Goal: Obtain resource: Download file/media

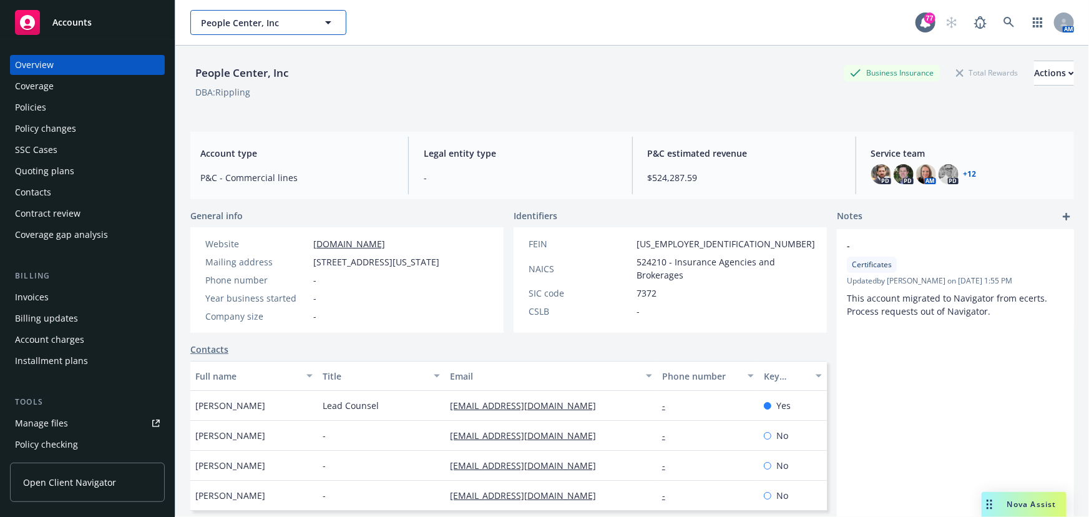
click at [326, 25] on icon "button" at bounding box center [328, 22] width 15 height 15
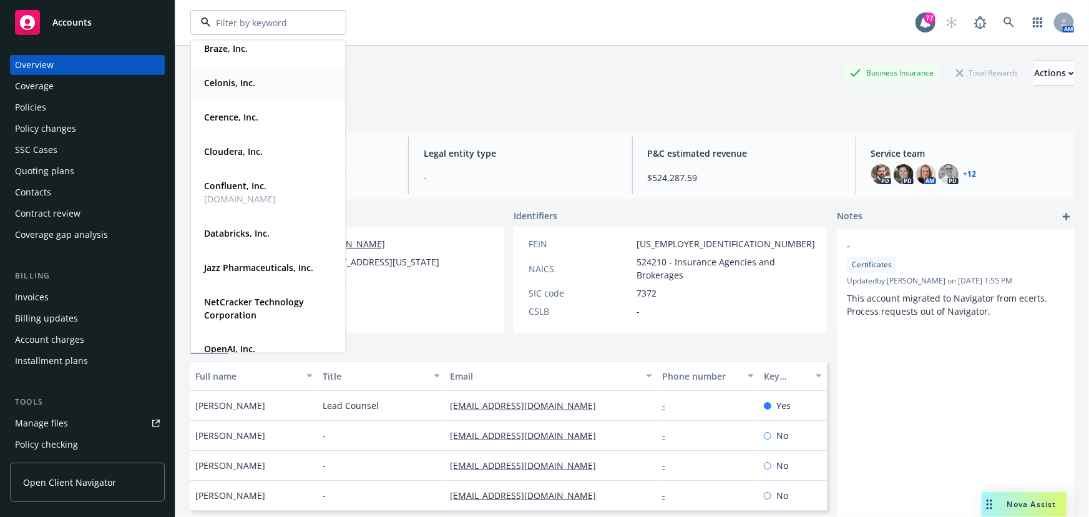
scroll to position [113, 0]
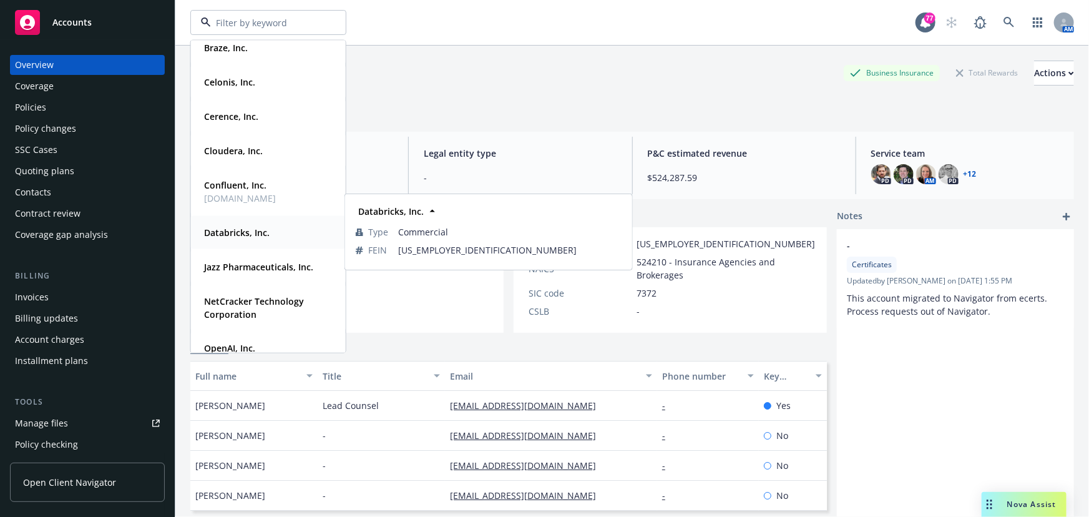
click at [245, 233] on strong "Databricks, Inc." at bounding box center [237, 233] width 66 height 12
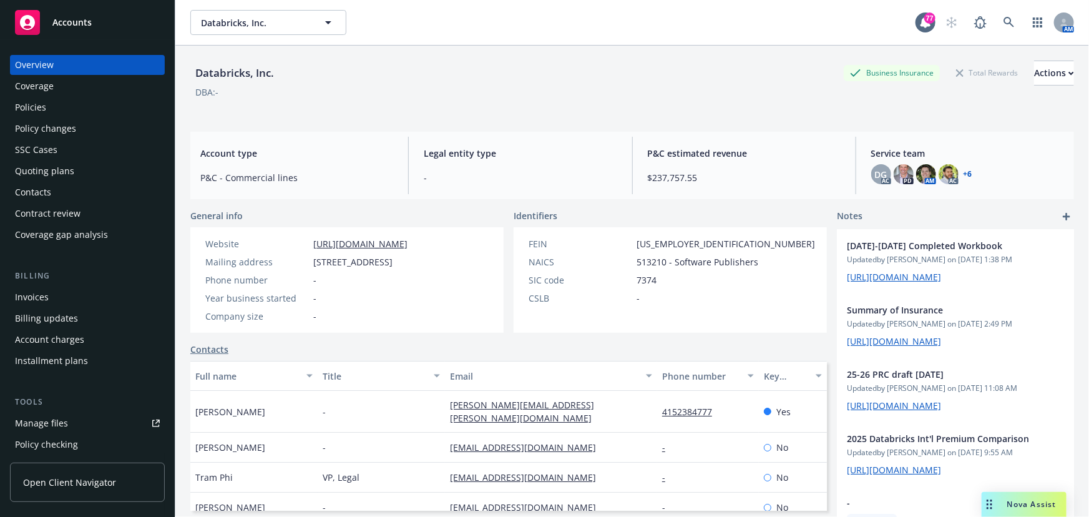
click at [86, 94] on div "Coverage" at bounding box center [87, 86] width 145 height 20
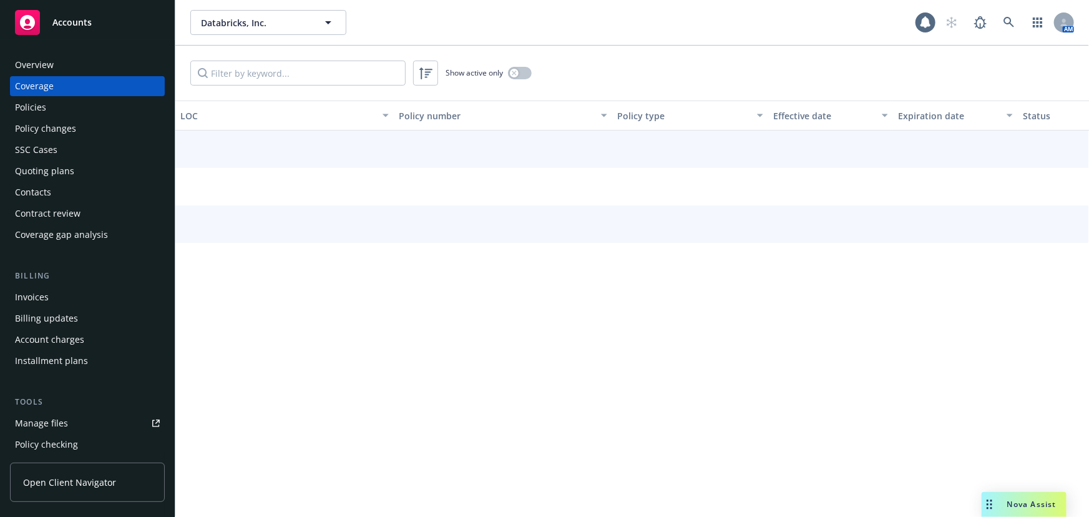
click at [74, 104] on div "Policies" at bounding box center [87, 107] width 145 height 20
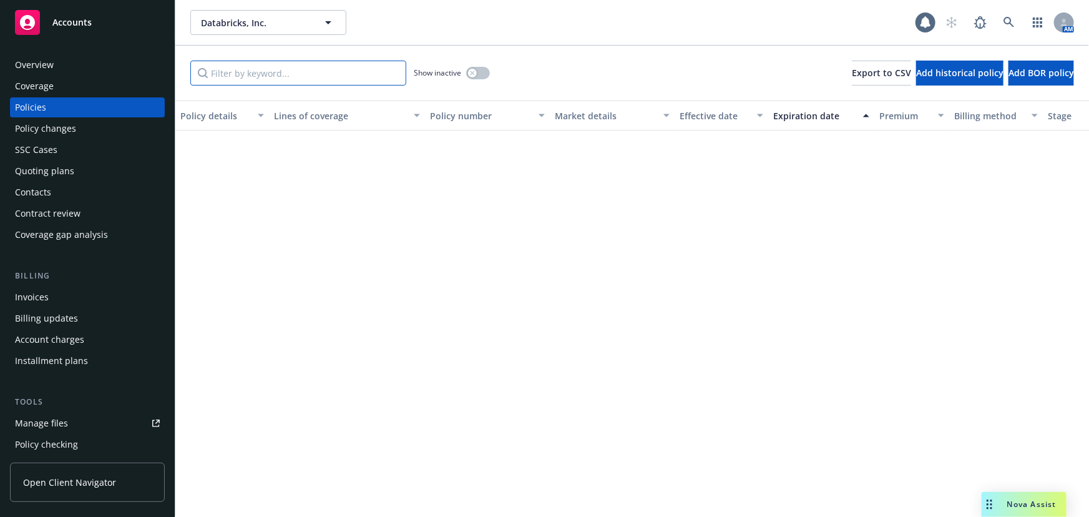
click at [217, 72] on input "Filter by keyword..." at bounding box center [298, 73] width 216 height 25
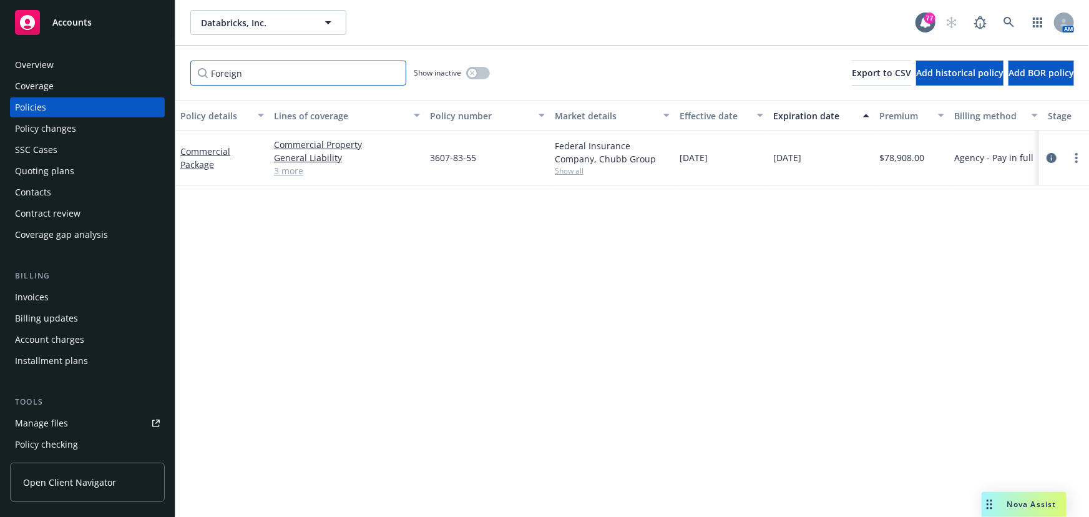
type input "Foreign"
click at [200, 161] on link "Commercial Package" at bounding box center [205, 157] width 50 height 25
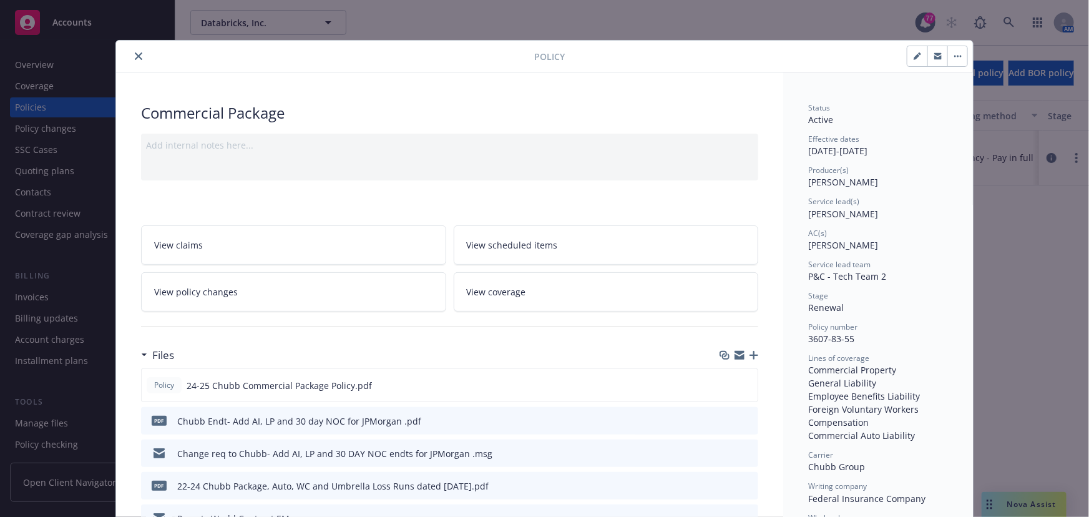
click at [131, 57] on button "close" at bounding box center [138, 56] width 15 height 15
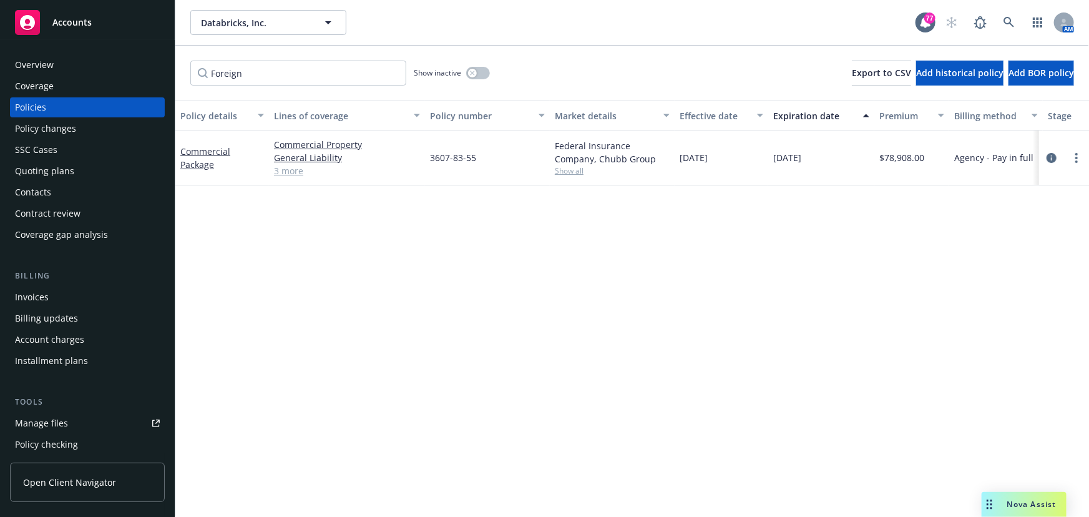
click at [30, 55] on div "Overview" at bounding box center [34, 65] width 39 height 20
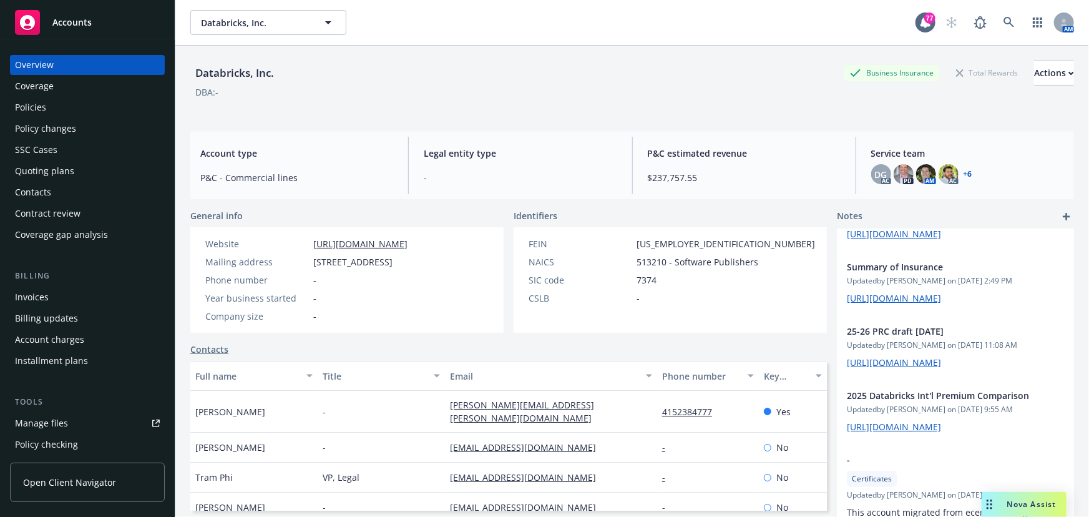
scroll to position [218, 0]
click at [57, 107] on div "Policies" at bounding box center [87, 107] width 145 height 20
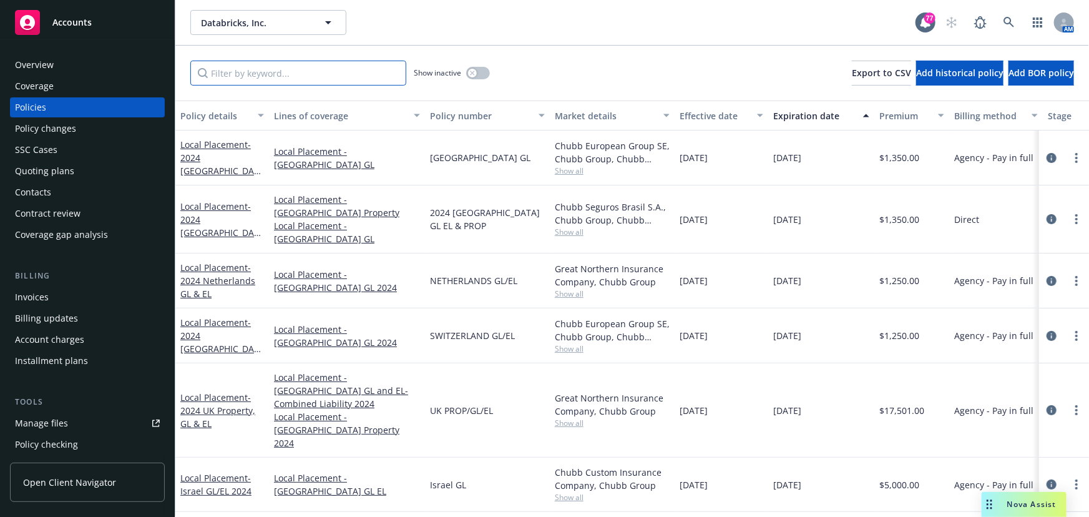
click at [228, 77] on input "Filter by keyword..." at bounding box center [298, 73] width 216 height 25
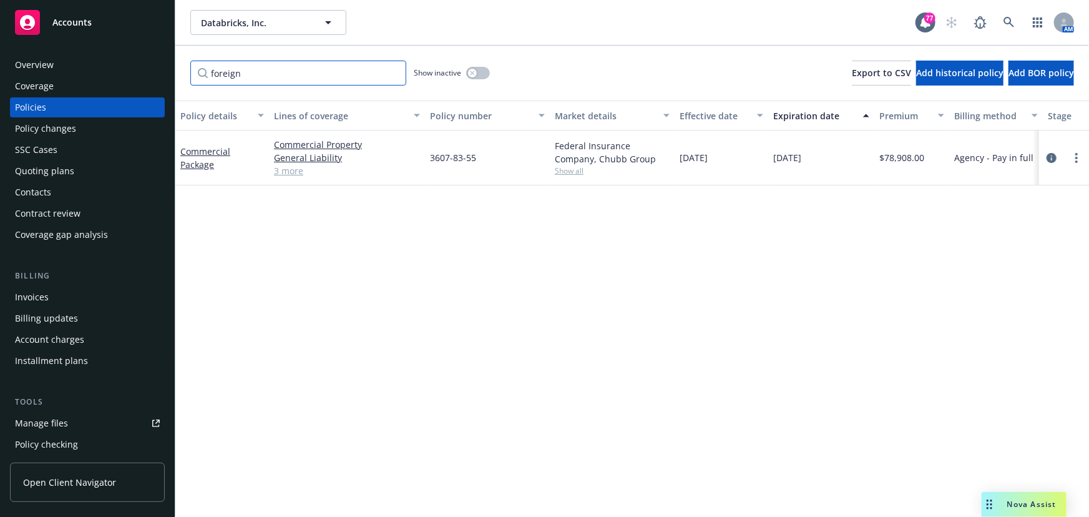
type input "foreign"
click at [200, 156] on div "Commercial Package" at bounding box center [222, 158] width 84 height 26
click at [203, 151] on link "Commercial Package" at bounding box center [205, 157] width 50 height 25
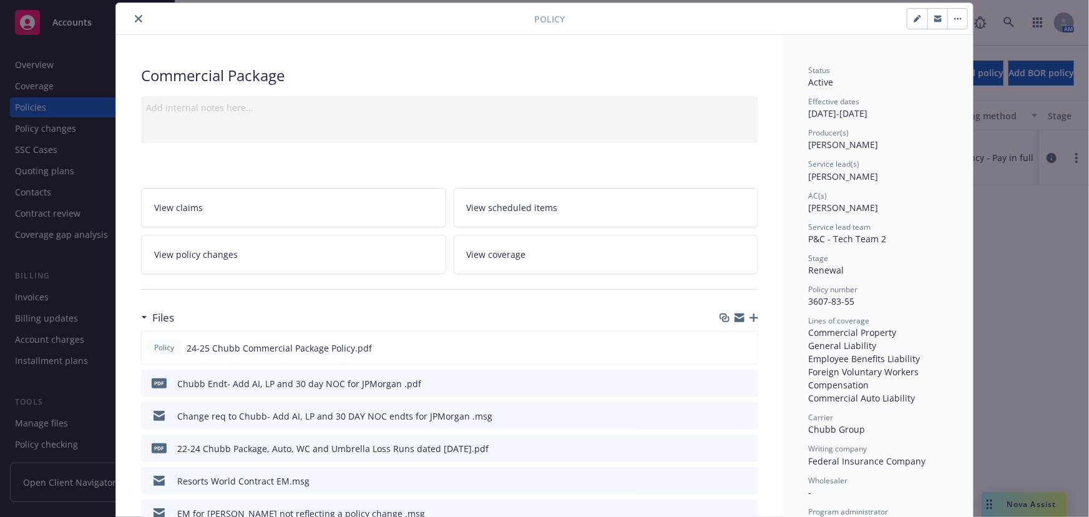
scroll to position [207, 0]
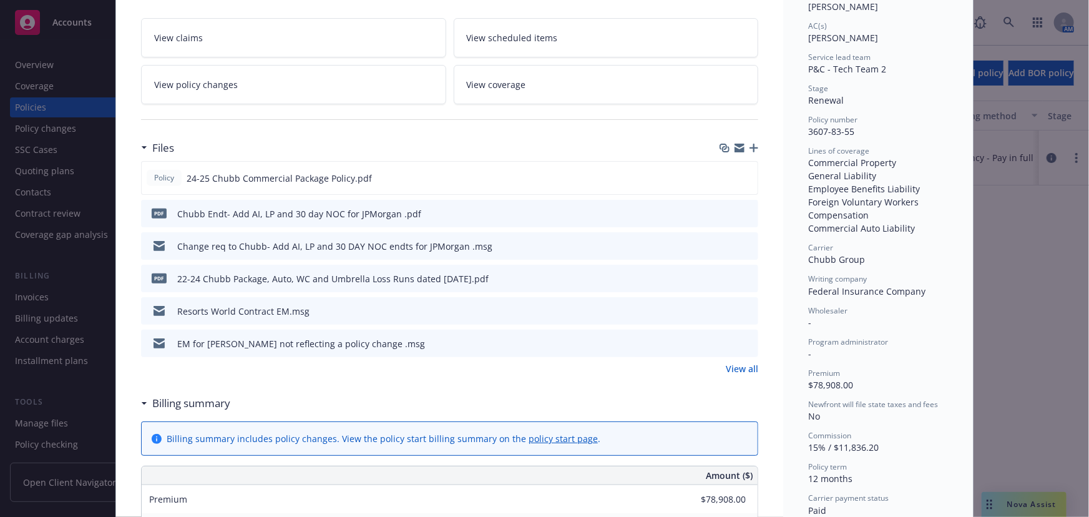
click at [734, 369] on link "View all" at bounding box center [742, 368] width 32 height 13
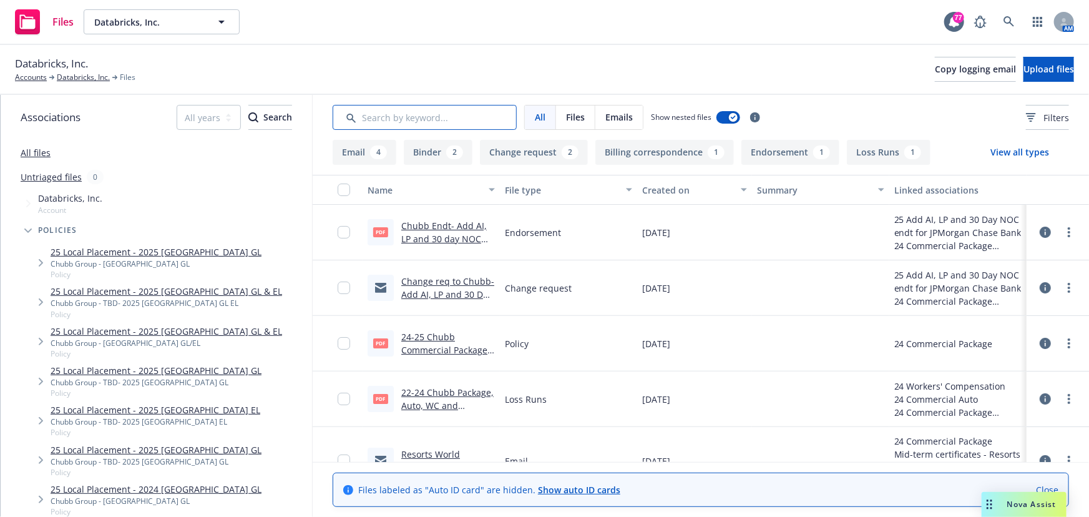
click at [431, 120] on input "Search by keyword..." at bounding box center [425, 117] width 184 height 25
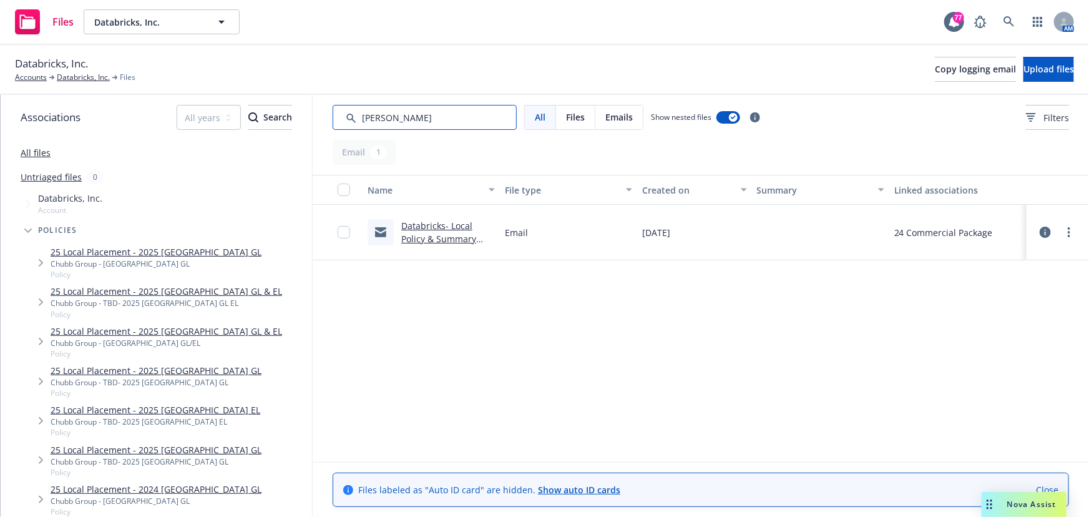
type input "Summar"
click at [442, 223] on link "Databricks- Local Policy & Summary Delivery" at bounding box center [438, 239] width 75 height 38
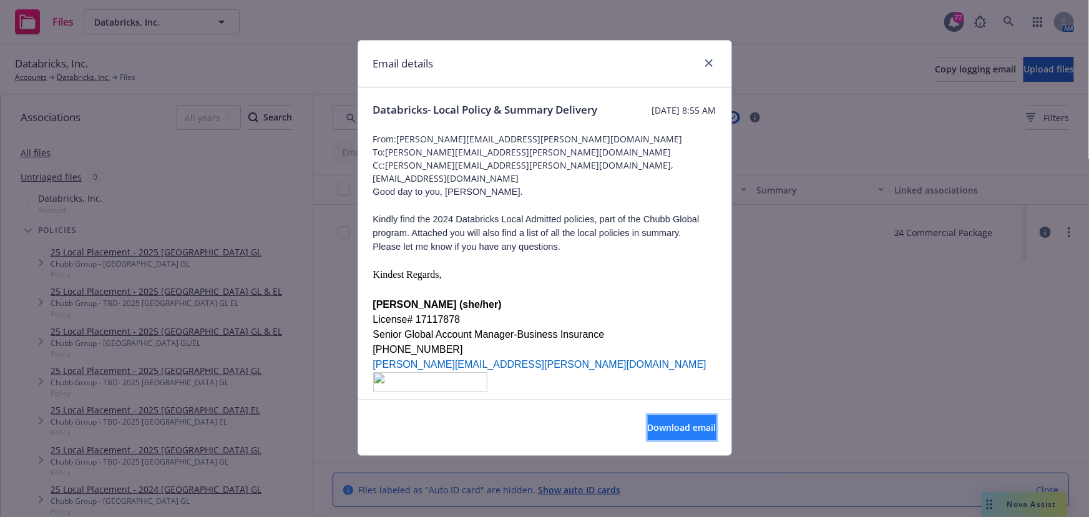
click at [648, 417] on button "Download email" at bounding box center [682, 427] width 69 height 25
click at [699, 57] on div at bounding box center [706, 64] width 20 height 16
click at [709, 62] on link "close" at bounding box center [708, 63] width 15 height 15
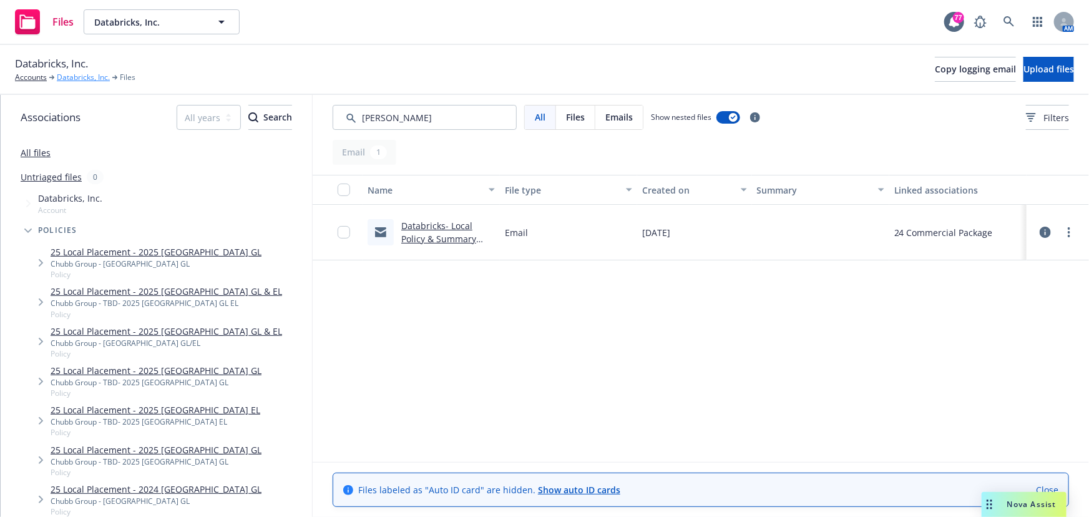
click at [94, 78] on link "Databricks, Inc." at bounding box center [83, 77] width 53 height 11
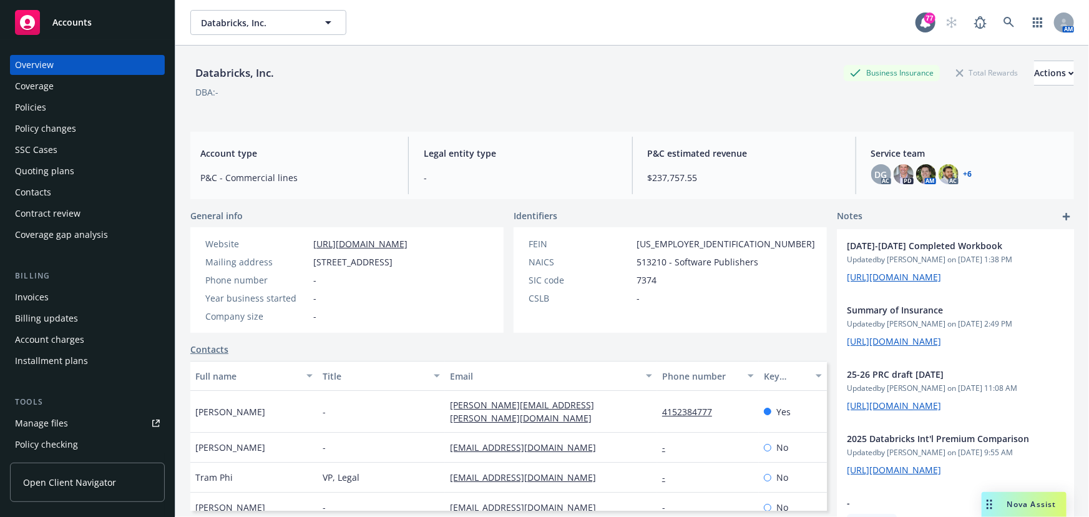
click at [85, 102] on div "Policies" at bounding box center [87, 107] width 145 height 20
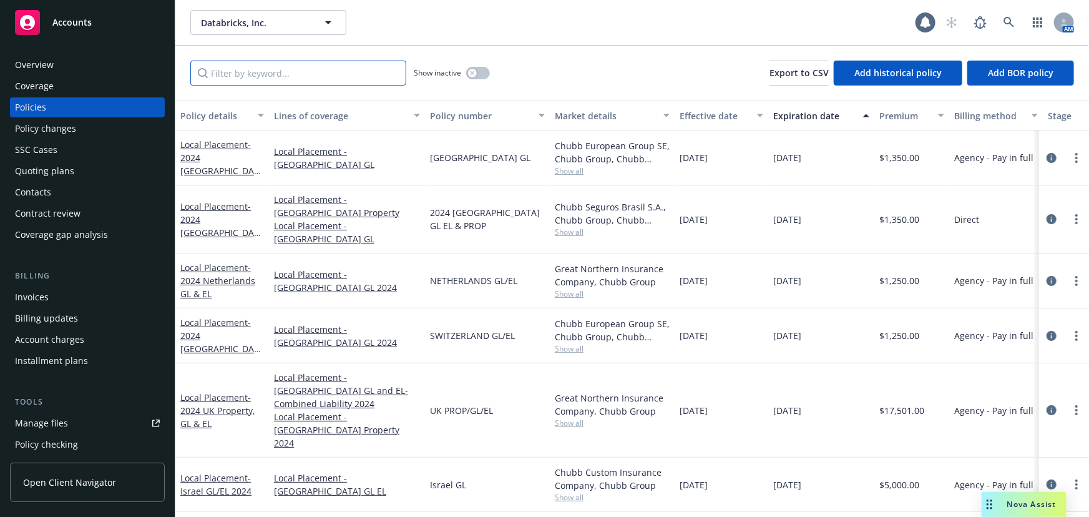
click at [249, 67] on input "Filter by keyword..." at bounding box center [298, 73] width 216 height 25
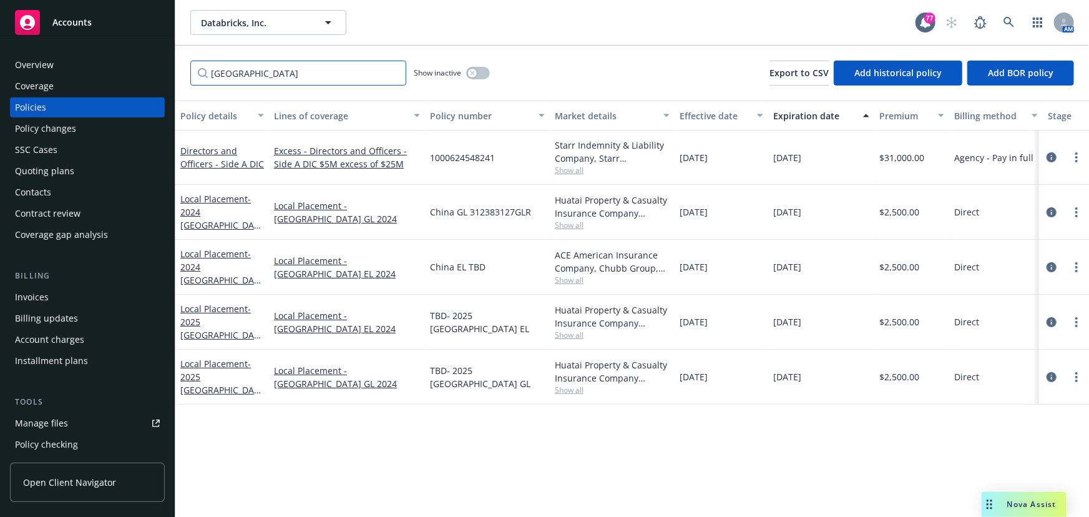
type input "[GEOGRAPHIC_DATA]"
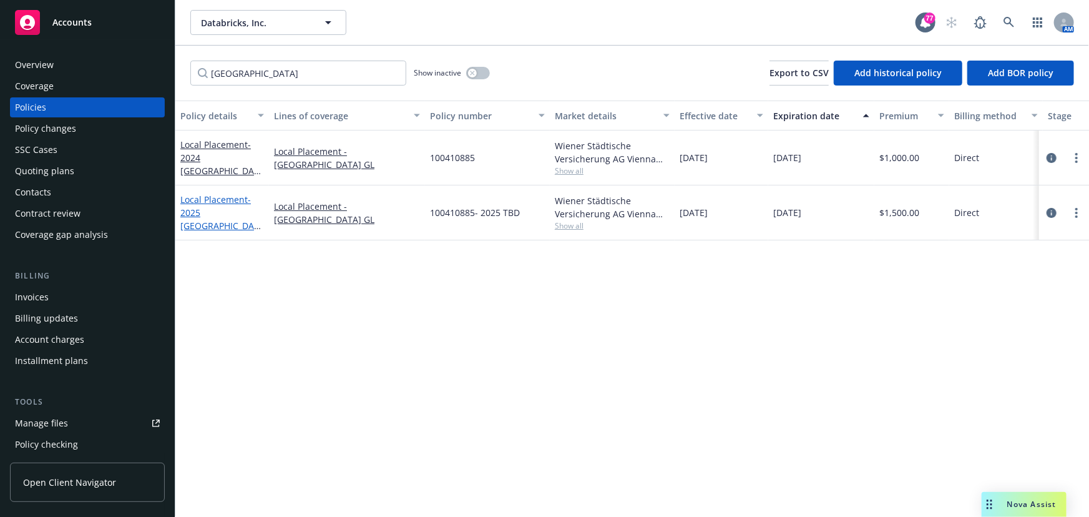
click at [223, 205] on link "Local Placement - 2025 [GEOGRAPHIC_DATA] GL" at bounding box center [219, 218] width 79 height 51
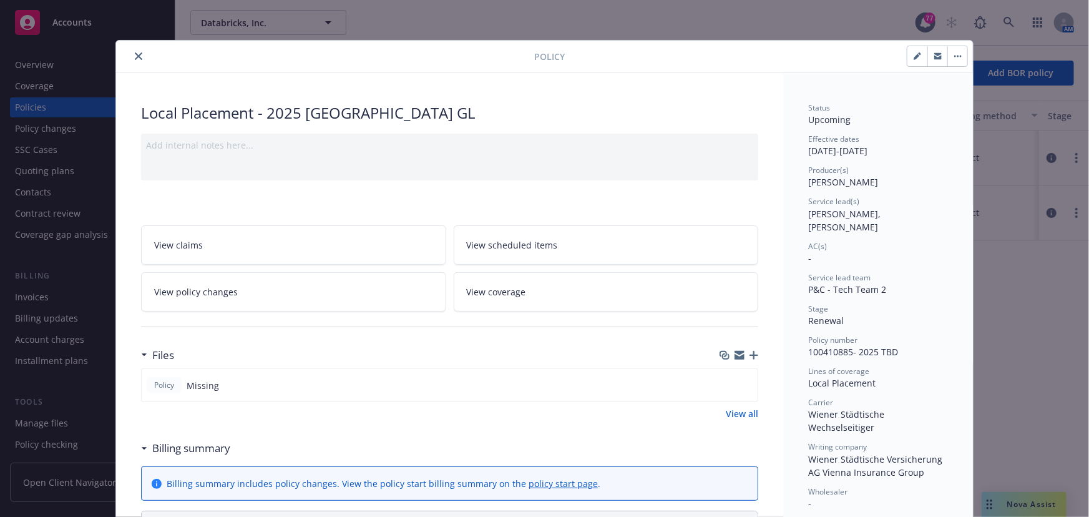
click at [832, 20] on div "Policy Local Placement - 2025 [GEOGRAPHIC_DATA] GL Add internal notes here... V…" at bounding box center [544, 258] width 1089 height 517
click at [131, 58] on button "close" at bounding box center [138, 56] width 15 height 15
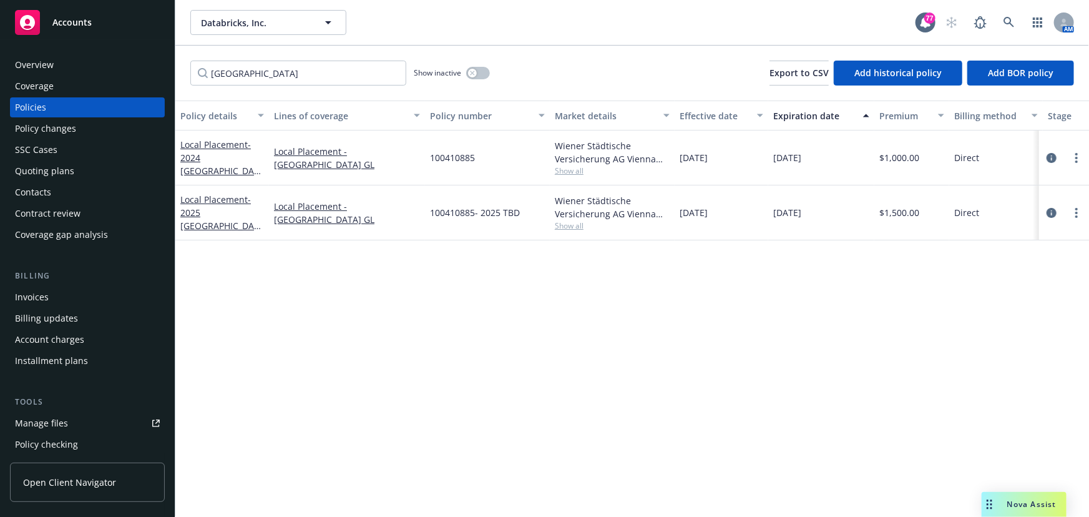
drag, startPoint x: 812, startPoint y: 112, endPoint x: 731, endPoint y: 99, distance: 81.5
click at [215, 217] on span "- 2025 [GEOGRAPHIC_DATA] GL" at bounding box center [220, 218] width 81 height 51
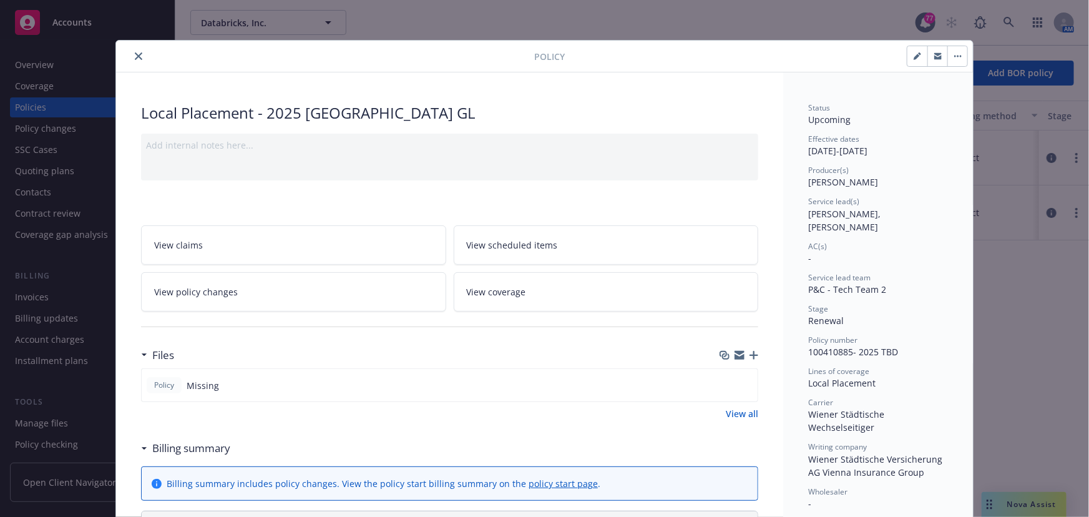
scroll to position [37, 0]
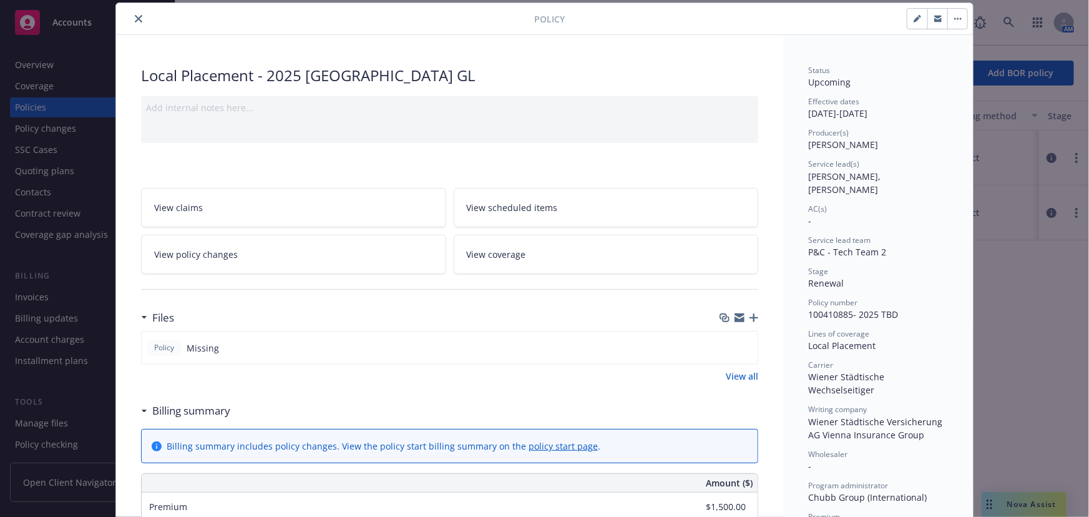
click at [936, 17] on icon "button" at bounding box center [937, 18] width 7 height 7
click at [135, 19] on icon "close" at bounding box center [138, 18] width 7 height 7
click at [135, 20] on icon "close" at bounding box center [138, 18] width 7 height 7
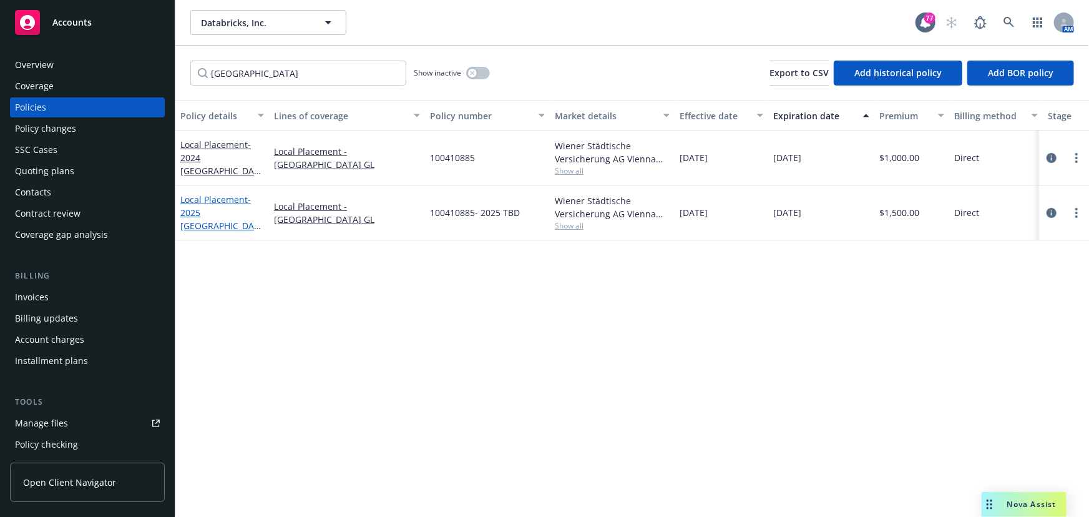
click at [215, 213] on span "- 2025 [GEOGRAPHIC_DATA] GL" at bounding box center [220, 218] width 81 height 51
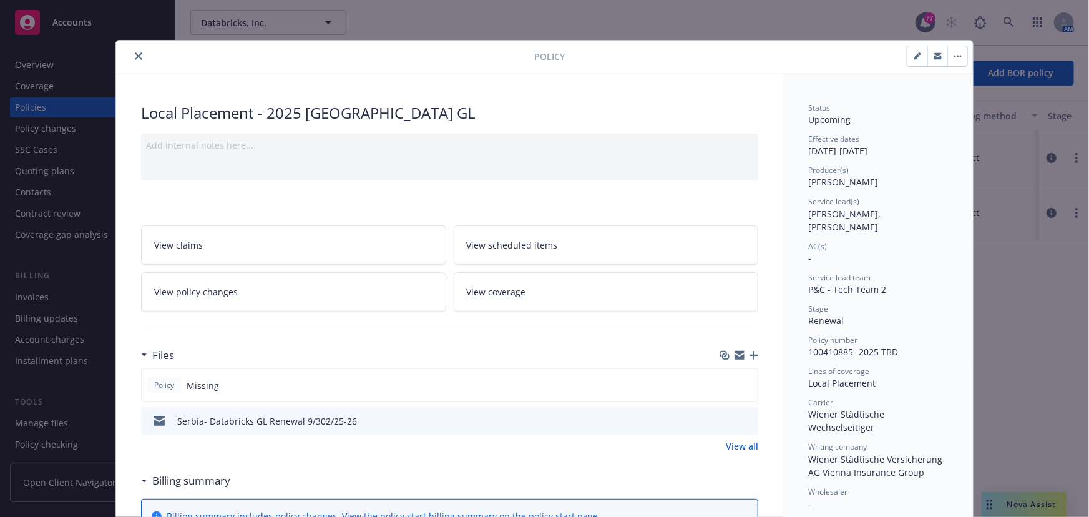
click at [135, 54] on icon "close" at bounding box center [138, 55] width 7 height 7
